Goal: Information Seeking & Learning: Learn about a topic

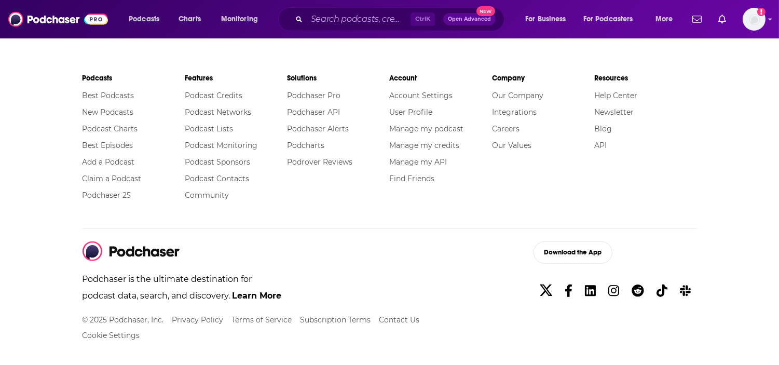
scroll to position [1810, 0]
click at [514, 94] on link "Our Company" at bounding box center [517, 95] width 51 height 9
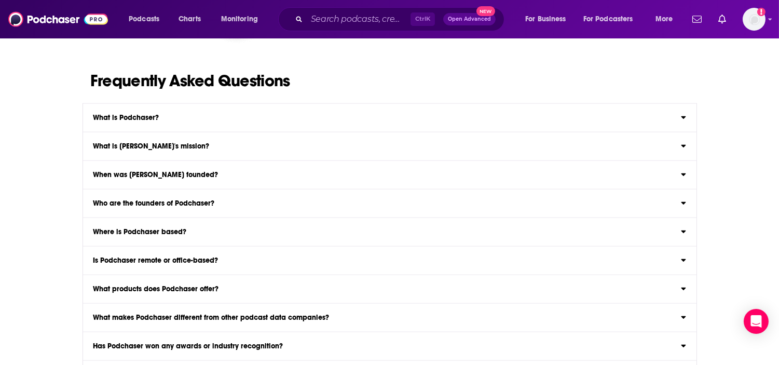
scroll to position [1793, 0]
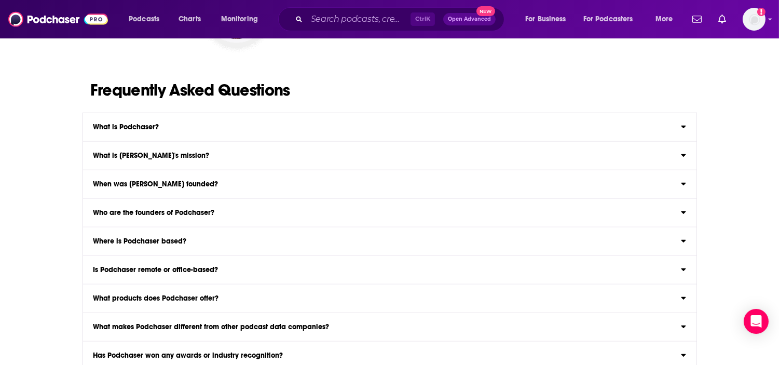
click at [502, 126] on div "What is Podchaser?" at bounding box center [389, 127] width 613 height 7
click at [0, 0] on input "What is Podchaser? Podchaser is the leading podcast data and intelligence compa…" at bounding box center [0, 0] width 0 height 0
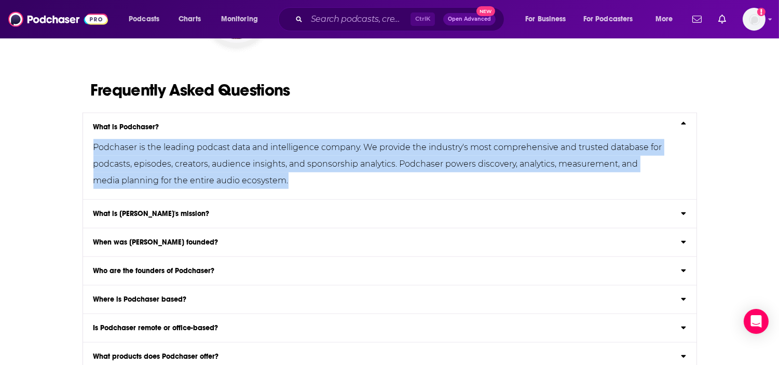
drag, startPoint x: 94, startPoint y: 143, endPoint x: 261, endPoint y: 183, distance: 171.2
click at [261, 183] on p "Podchaser is the leading podcast data and intelligence company. We provide the …" at bounding box center [379, 164] width 572 height 50
copy p "Podchaser is the leading podcast data and intelligence company. We provide the …"
